Goal: Transaction & Acquisition: Purchase product/service

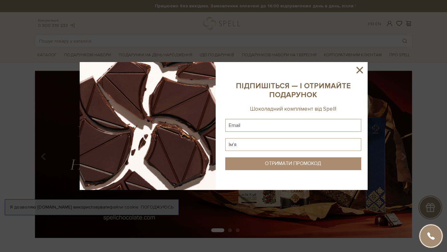
click at [359, 71] on icon at bounding box center [360, 70] width 6 height 6
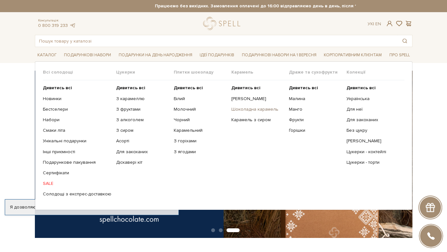
click at [254, 110] on link "Шоколадна карамель" at bounding box center [257, 110] width 53 height 6
click at [188, 88] on b "Дивитись всі" at bounding box center [188, 87] width 29 height 5
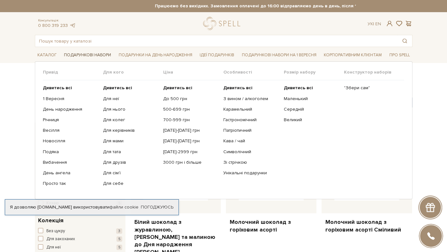
click at [95, 55] on span "Подарункові набори" at bounding box center [87, 55] width 52 height 10
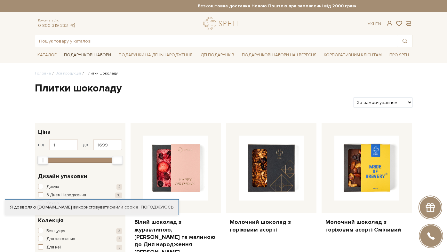
click at [97, 55] on span "Подарункові набори" at bounding box center [87, 55] width 52 height 10
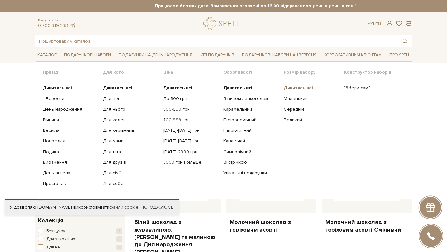
click at [297, 88] on b "Дивитись всі" at bounding box center [298, 87] width 29 height 5
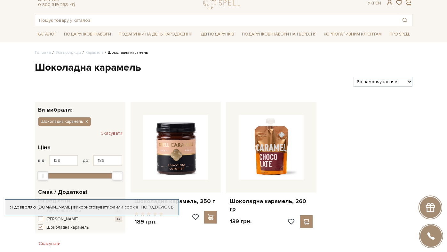
scroll to position [20, 0]
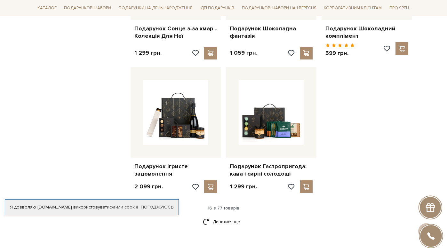
scroll to position [756, 0]
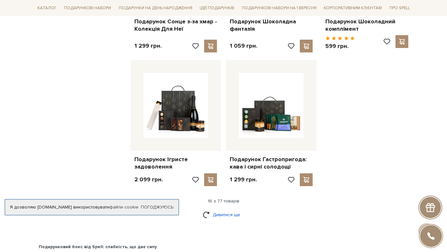
click at [221, 216] on link "Дивитися ще" at bounding box center [224, 214] width 42 height 11
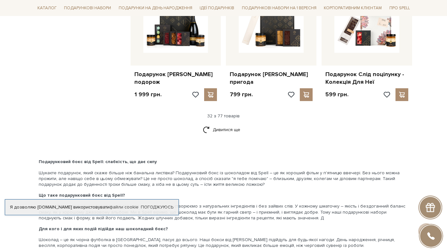
scroll to position [1532, 0]
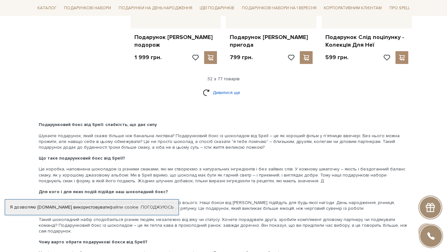
click at [225, 98] on link "Дивитися ще" at bounding box center [224, 92] width 42 height 11
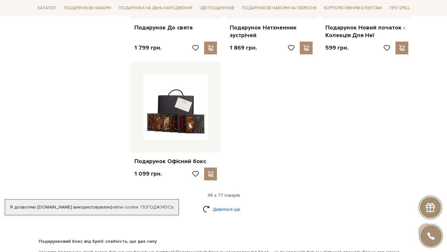
scroll to position [2224, 0]
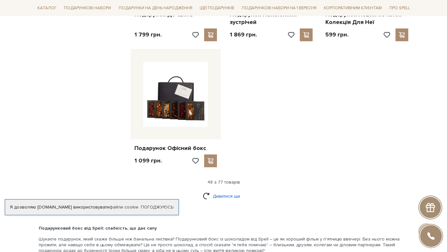
click at [227, 202] on link "Дивитися ще" at bounding box center [224, 196] width 42 height 11
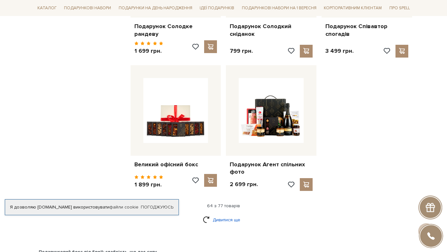
scroll to position [2881, 0]
click at [224, 221] on link "Дивитися ще" at bounding box center [224, 219] width 42 height 11
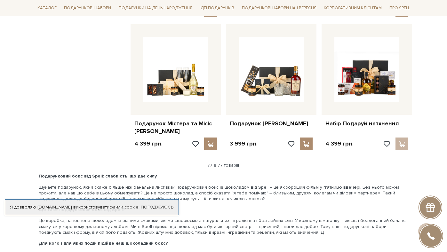
scroll to position [3460, 0]
